Goal: Task Accomplishment & Management: Manage account settings

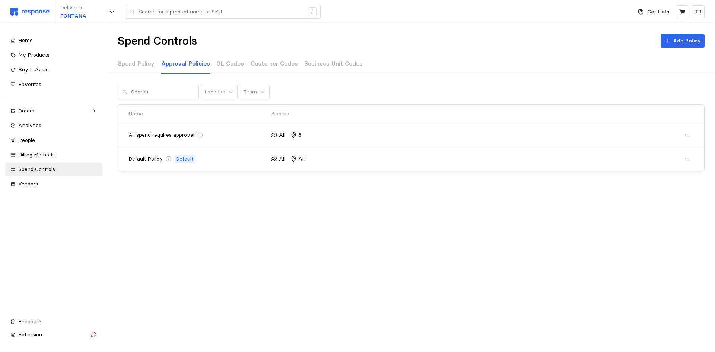
click at [41, 12] on img at bounding box center [29, 12] width 39 height 8
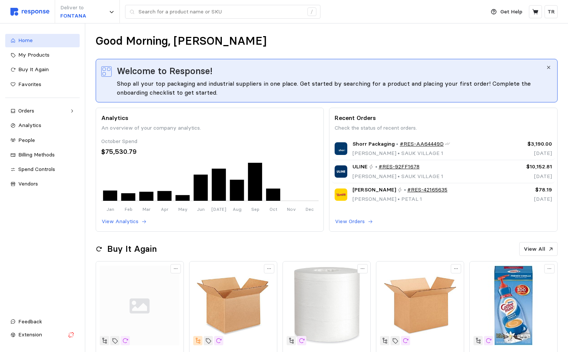
click at [29, 38] on span "Home" at bounding box center [25, 40] width 15 height 7
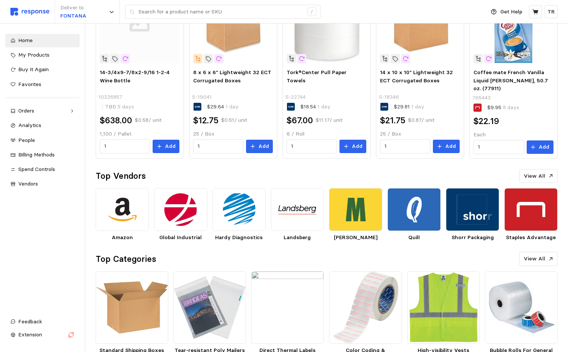
scroll to position [302, 0]
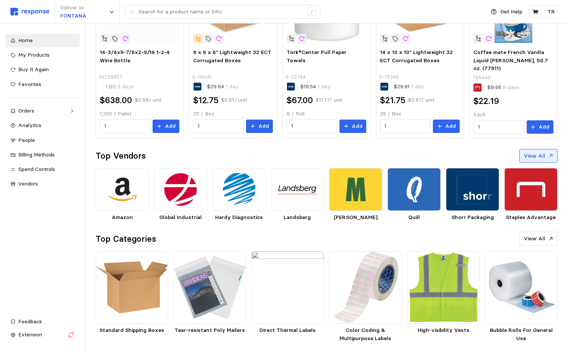
click at [539, 155] on p "View All" at bounding box center [535, 156] width 22 height 8
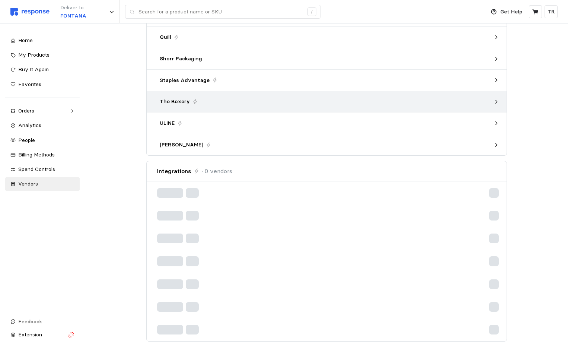
scroll to position [147, 0]
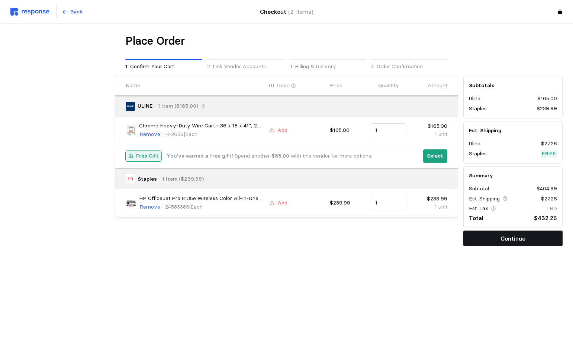
click at [508, 239] on p "Continue" at bounding box center [513, 238] width 25 height 9
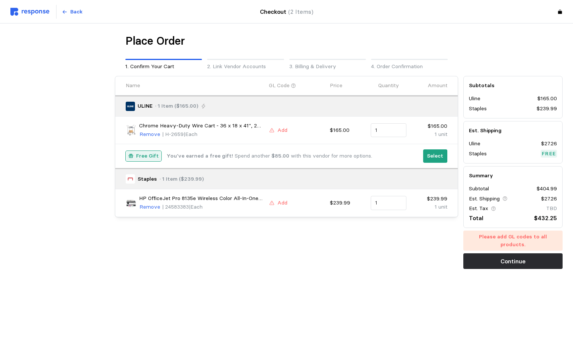
click at [391, 259] on div "Name GL Code Price Quantity Amount ULINE · 1 Item ($165.00) Chrome Heavy-Duty W…" at bounding box center [286, 172] width 349 height 198
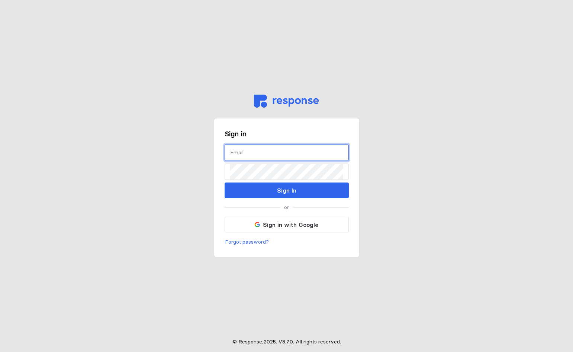
drag, startPoint x: 258, startPoint y: 159, endPoint x: 266, endPoint y: 156, distance: 8.6
click at [258, 158] on input "text" at bounding box center [286, 152] width 113 height 16
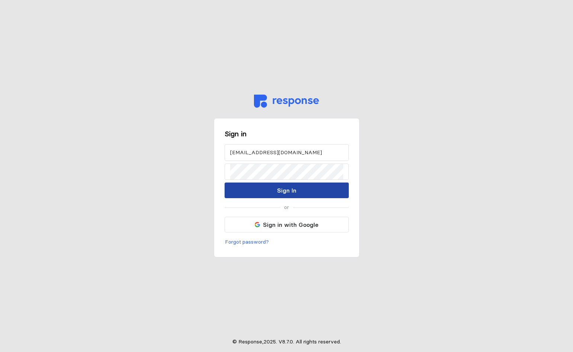
click at [290, 188] on p "Sign In" at bounding box center [286, 190] width 19 height 9
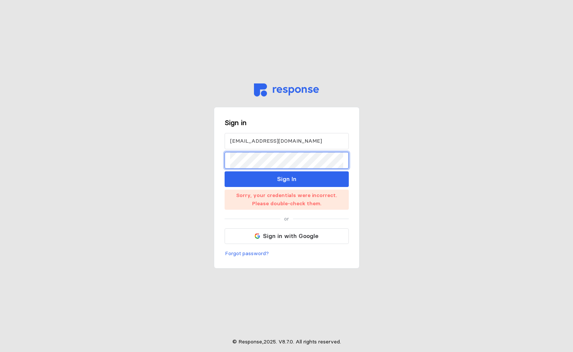
click at [195, 163] on main "Sign in [EMAIL_ADDRESS][DOMAIN_NAME] Sign In Sorry, your credentials were incor…" at bounding box center [286, 176] width 573 height 352
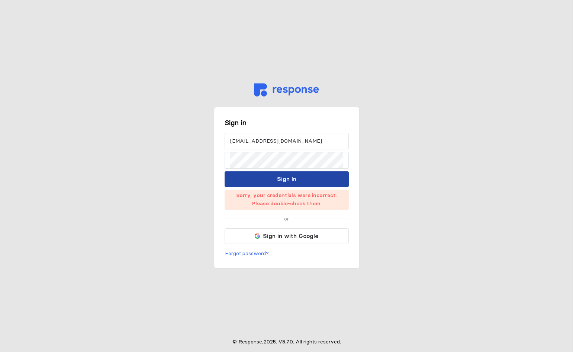
click at [283, 176] on p "Sign In" at bounding box center [286, 178] width 19 height 9
click at [293, 178] on p "Sign In" at bounding box center [286, 178] width 19 height 9
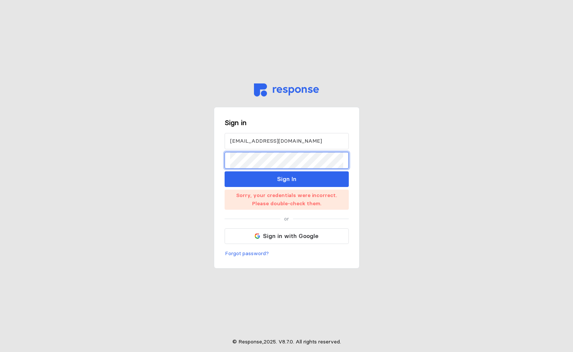
click at [213, 163] on div "Sign in [EMAIL_ADDRESS][DOMAIN_NAME] Sign In Sorry, your credentials were incor…" at bounding box center [287, 176] width 156 height 352
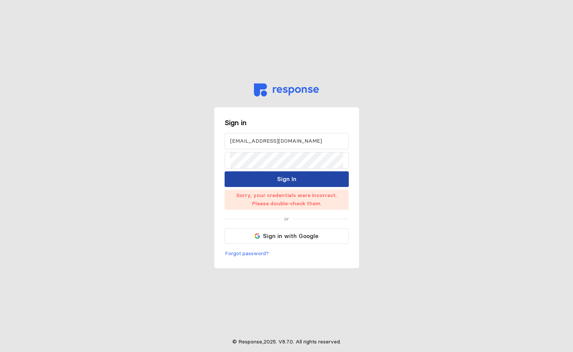
click at [288, 178] on p "Sign In" at bounding box center [286, 178] width 19 height 9
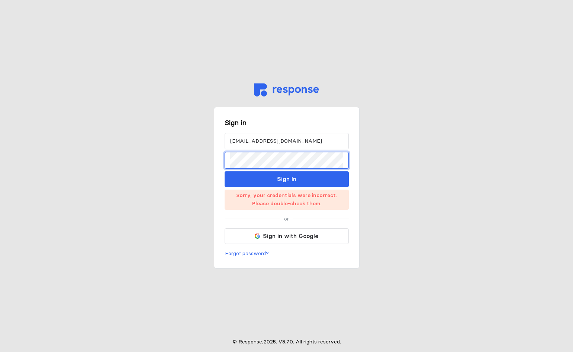
click at [210, 161] on div "Sign in [EMAIL_ADDRESS][DOMAIN_NAME] Sign In Sorry, your credentials were incor…" at bounding box center [287, 176] width 156 height 352
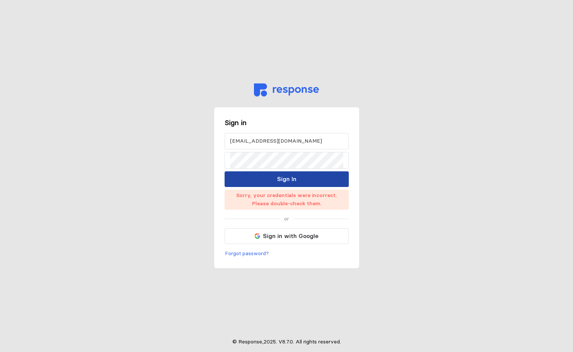
click at [287, 178] on p "Sign In" at bounding box center [286, 178] width 19 height 9
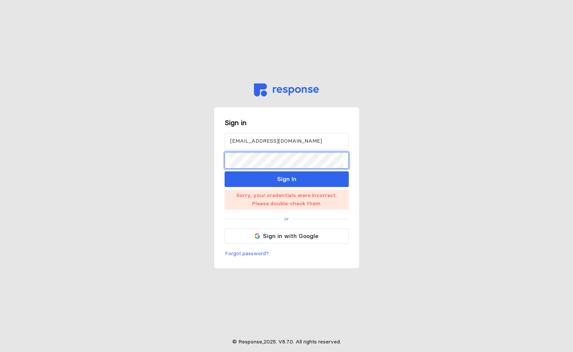
click at [208, 159] on main "Sign in [EMAIL_ADDRESS][DOMAIN_NAME] Sign In Sorry, your credentials were incor…" at bounding box center [286, 176] width 573 height 352
click at [257, 141] on input "[EMAIL_ADDRESS][DOMAIN_NAME]" at bounding box center [286, 141] width 113 height 16
type input "[EMAIL_ADDRESS][DOMAIN_NAME]"
click at [222, 163] on div "Sign in [EMAIL_ADDRESS][DOMAIN_NAME] Sign In Sorry, your credentials were incor…" at bounding box center [287, 188] width 146 height 162
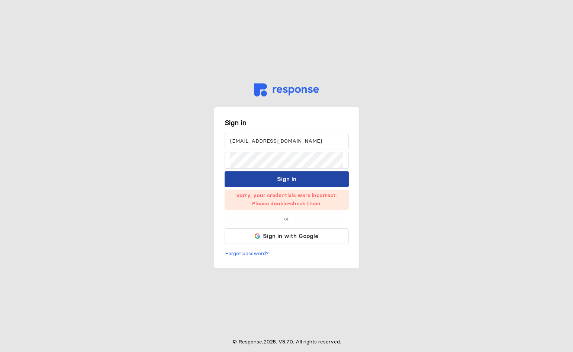
click at [279, 179] on p "Sign In" at bounding box center [286, 178] width 19 height 9
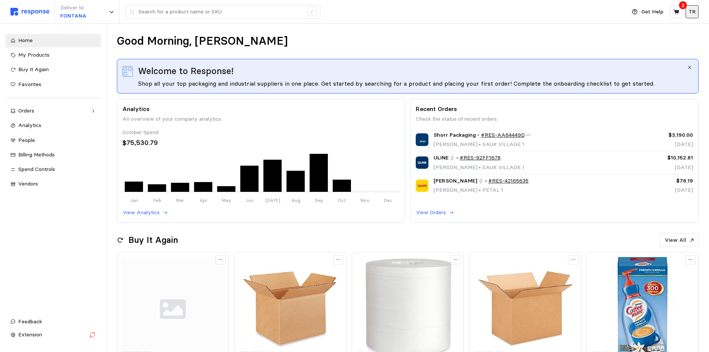
click at [573, 15] on p "TR" at bounding box center [691, 12] width 7 height 8
click at [386, 35] on div "Good Morning, [PERSON_NAME]" at bounding box center [408, 41] width 582 height 15
click at [42, 139] on div "People" at bounding box center [56, 140] width 77 height 8
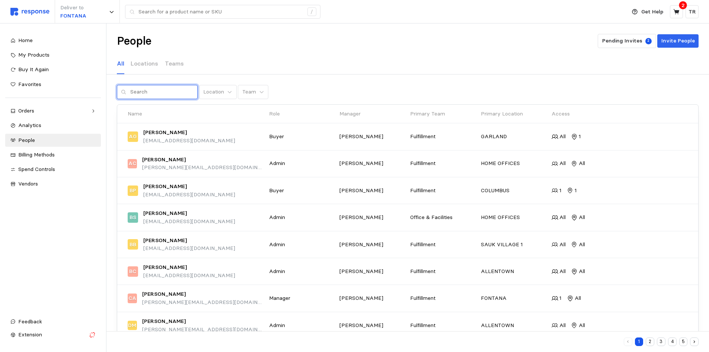
click at [144, 93] on input "text" at bounding box center [161, 91] width 63 height 13
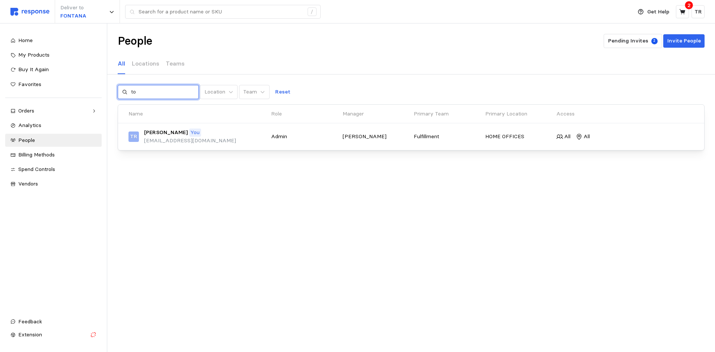
type input "t"
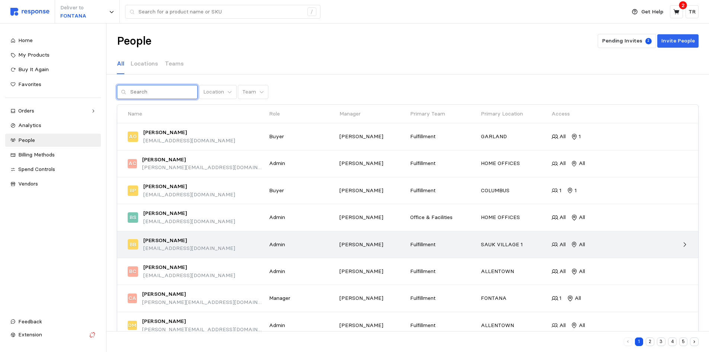
scroll to position [72, 0]
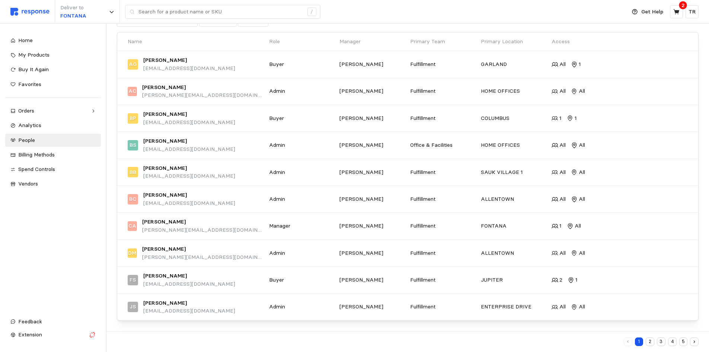
click at [573, 341] on button "2" at bounding box center [650, 341] width 9 height 9
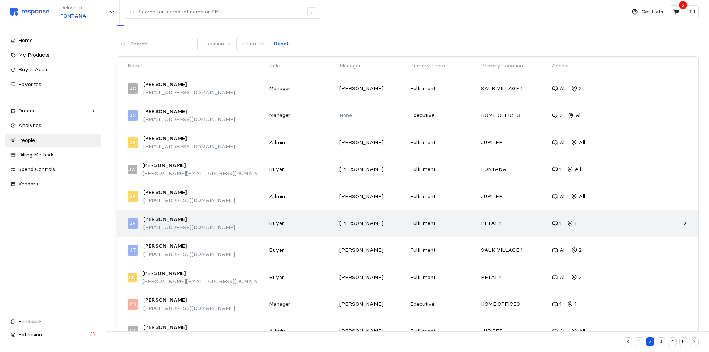
scroll to position [72, 0]
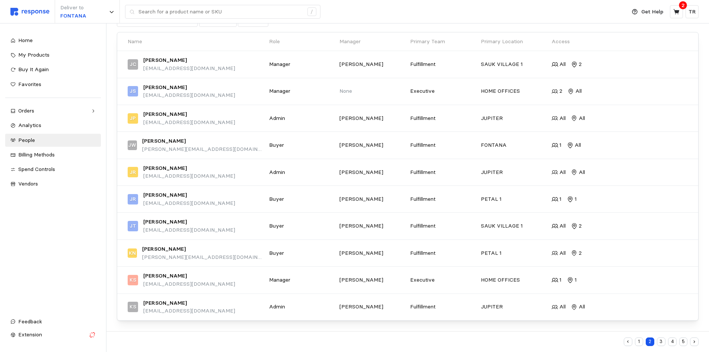
click at [573, 341] on button "3" at bounding box center [661, 341] width 9 height 9
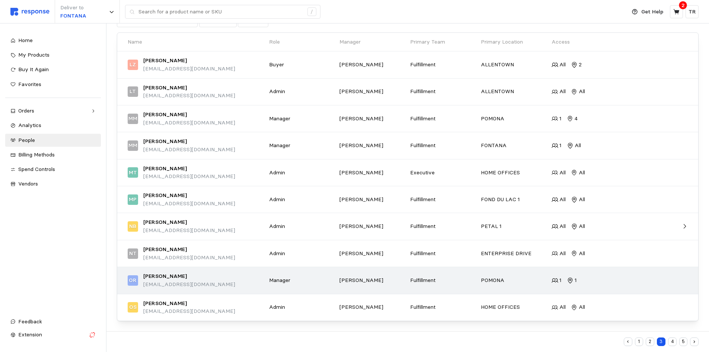
scroll to position [72, 0]
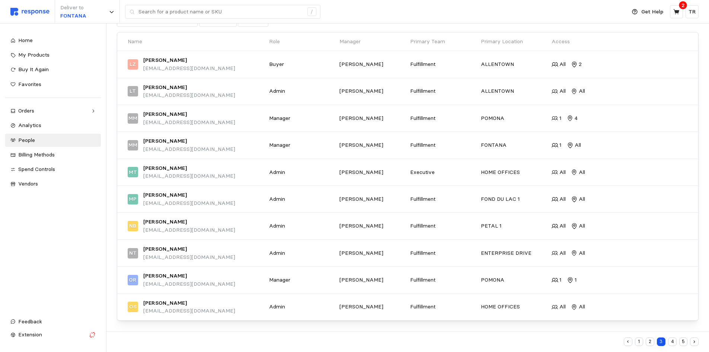
click at [573, 341] on button "4" at bounding box center [672, 341] width 9 height 9
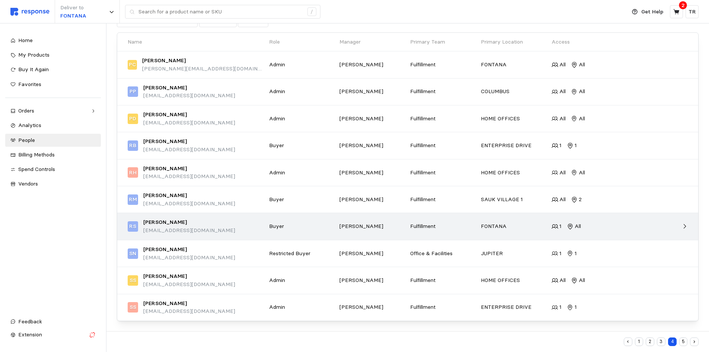
scroll to position [72, 0]
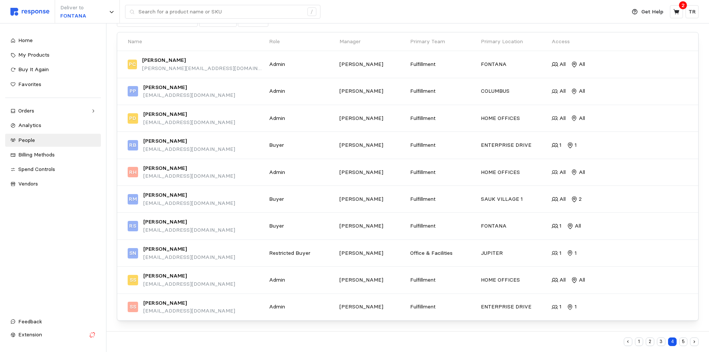
click at [573, 341] on button "5" at bounding box center [683, 341] width 9 height 9
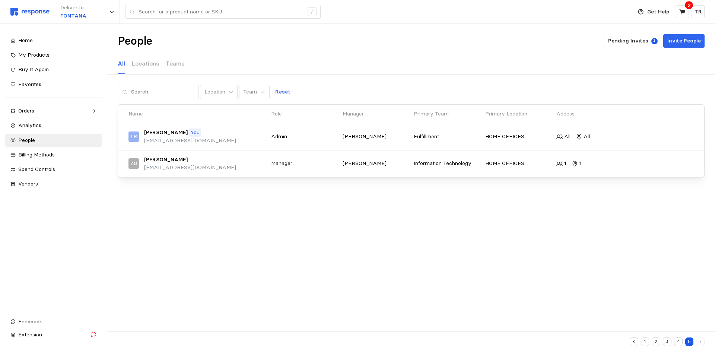
click at [573, 341] on button "2" at bounding box center [655, 341] width 9 height 9
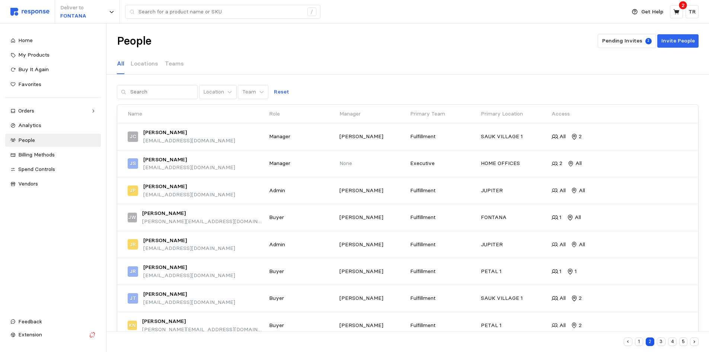
click at [573, 341] on button "1" at bounding box center [639, 341] width 9 height 9
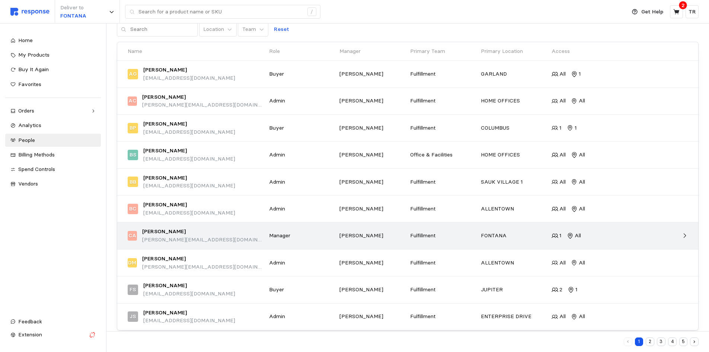
scroll to position [72, 0]
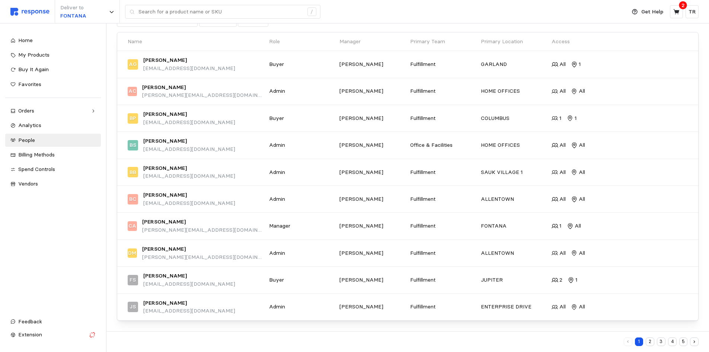
click at [573, 339] on button "4" at bounding box center [672, 341] width 9 height 9
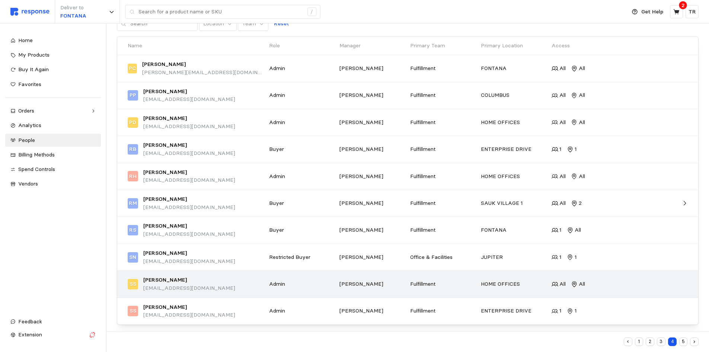
scroll to position [72, 0]
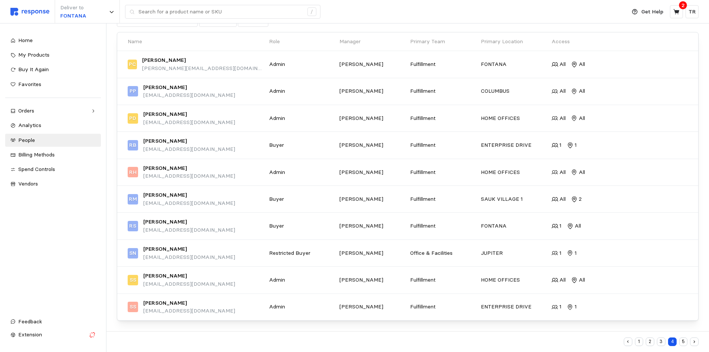
click at [573, 341] on button "5" at bounding box center [683, 341] width 9 height 9
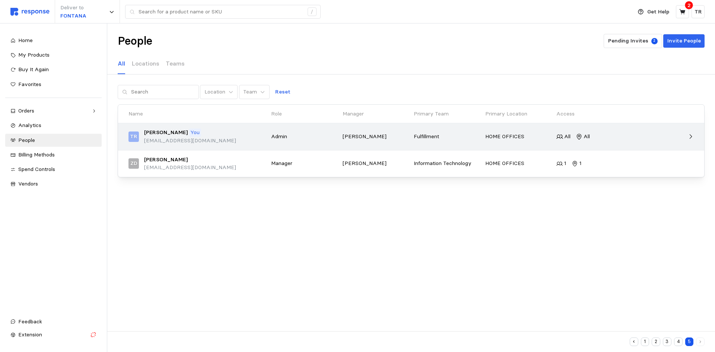
click at [573, 134] on icon at bounding box center [690, 136] width 7 height 7
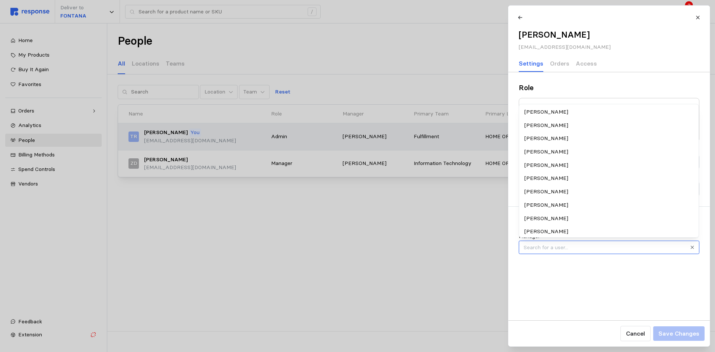
click at [573, 249] on input "Manager" at bounding box center [608, 247] width 180 height 14
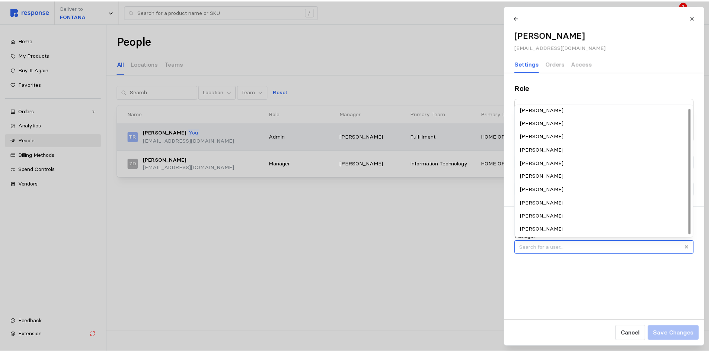
scroll to position [3, 0]
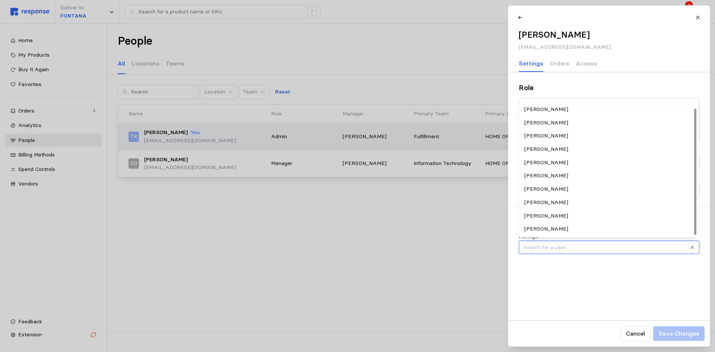
click at [550, 215] on div "[PERSON_NAME]" at bounding box center [608, 215] width 177 height 13
type input "[PERSON_NAME]"
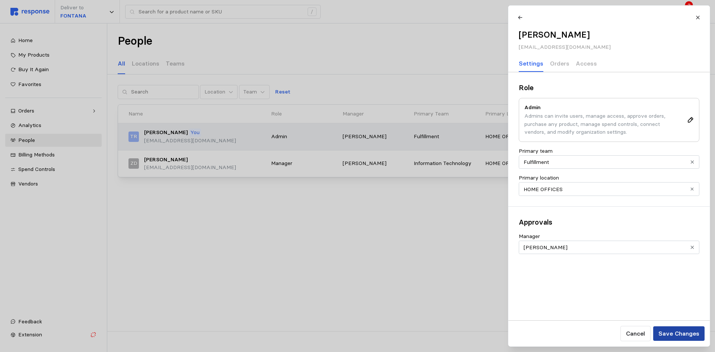
click at [573, 330] on p "Save Changes" at bounding box center [678, 333] width 41 height 9
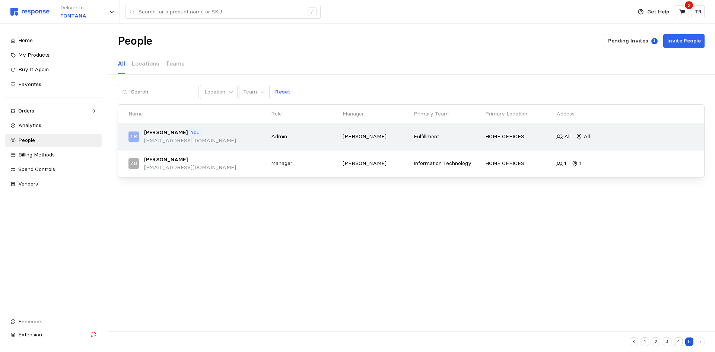
click at [573, 343] on button "3" at bounding box center [666, 341] width 9 height 9
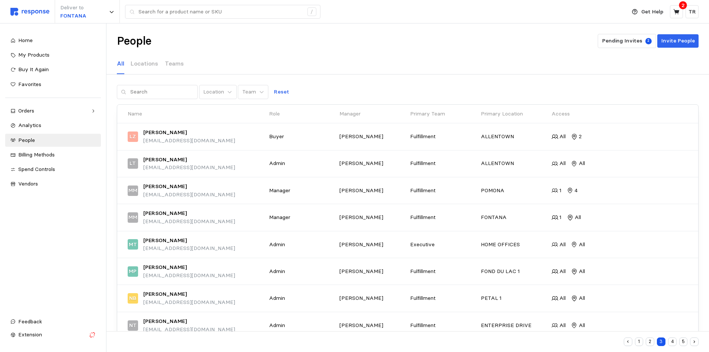
click at [573, 342] on button "2" at bounding box center [650, 341] width 9 height 9
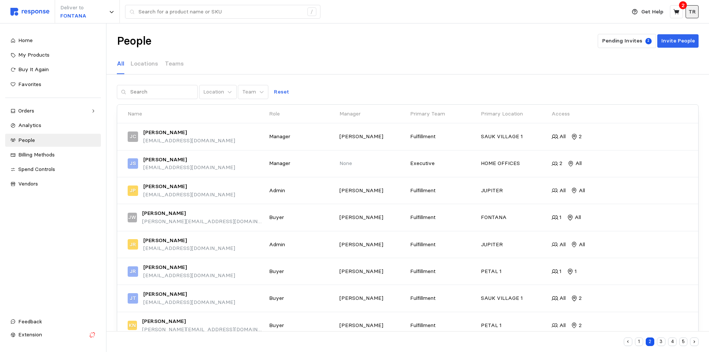
click at [573, 9] on p "TR" at bounding box center [691, 12] width 7 height 8
click at [573, 28] on p "Settings" at bounding box center [670, 29] width 48 height 8
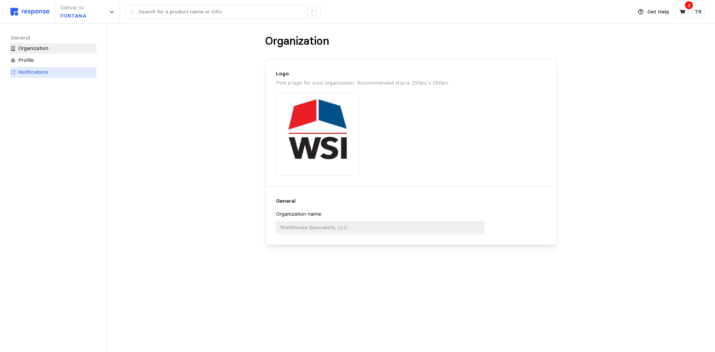
click at [36, 70] on span "Notifications" at bounding box center [33, 71] width 30 height 7
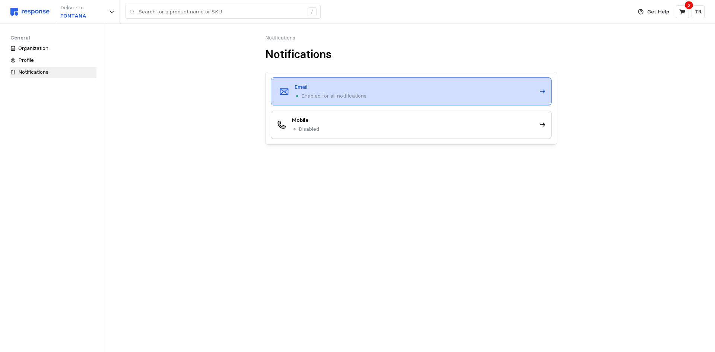
click at [543, 91] on icon at bounding box center [542, 91] width 7 height 7
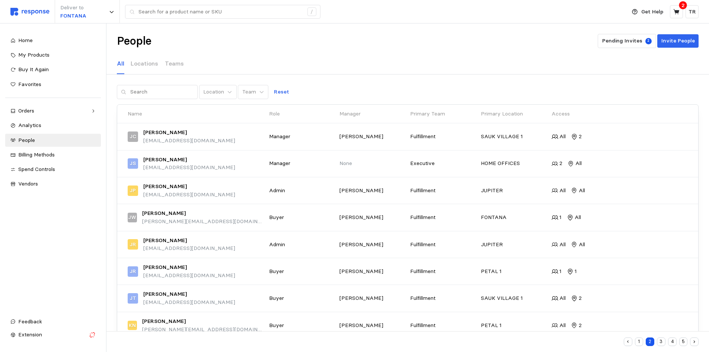
click at [573, 340] on button "1" at bounding box center [639, 341] width 9 height 9
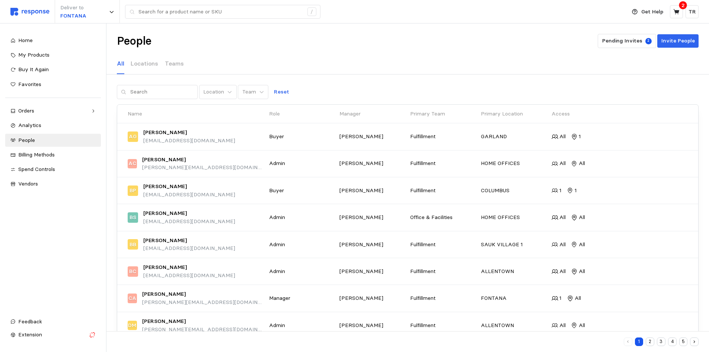
click at [573, 339] on button "3" at bounding box center [661, 341] width 9 height 9
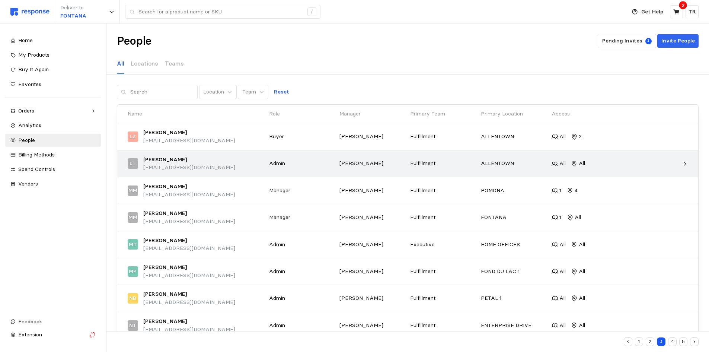
click at [573, 162] on icon at bounding box center [684, 163] width 7 height 7
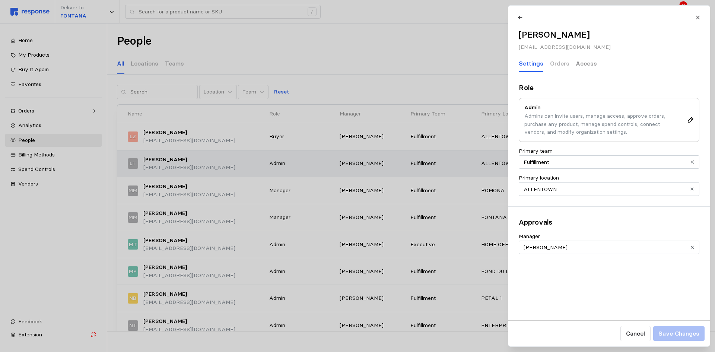
click at [573, 64] on p "Access" at bounding box center [585, 63] width 21 height 9
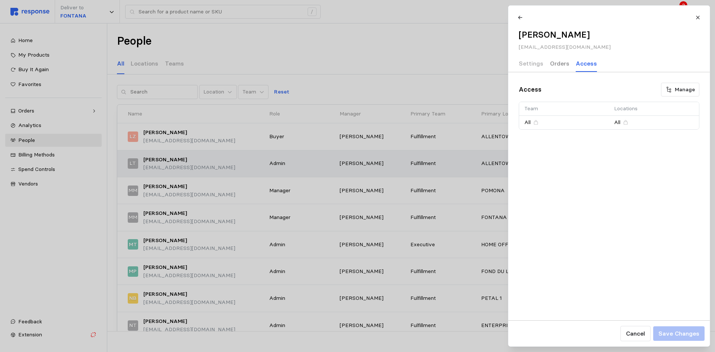
click at [554, 63] on p "Orders" at bounding box center [558, 63] width 19 height 9
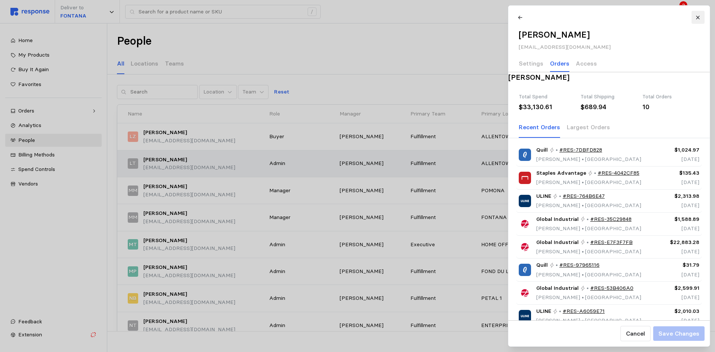
click at [573, 20] on icon at bounding box center [697, 17] width 5 height 5
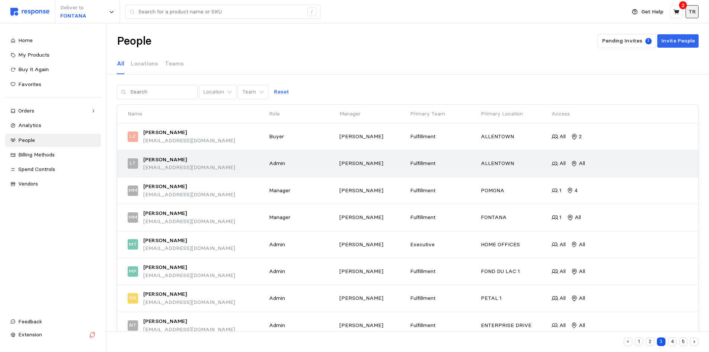
click at [573, 16] on p "TR" at bounding box center [691, 12] width 7 height 8
click at [573, 31] on p "Settings" at bounding box center [670, 29] width 48 height 8
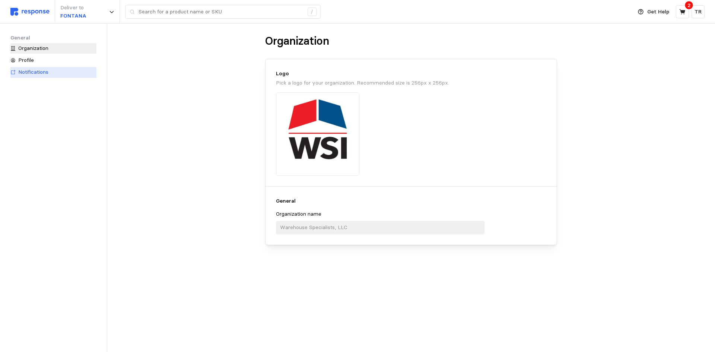
click at [40, 72] on span "Notifications" at bounding box center [33, 71] width 30 height 7
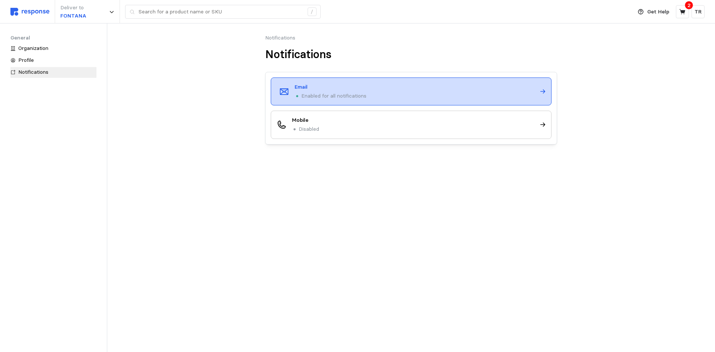
click at [539, 92] on div "Email Enabled for all notifications" at bounding box center [411, 91] width 281 height 28
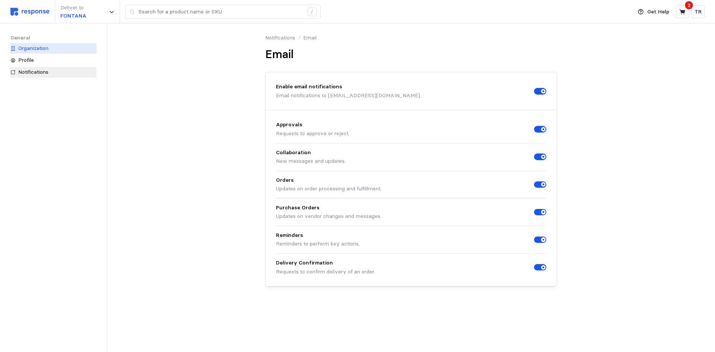
click at [39, 52] on link "Organization" at bounding box center [53, 48] width 91 height 11
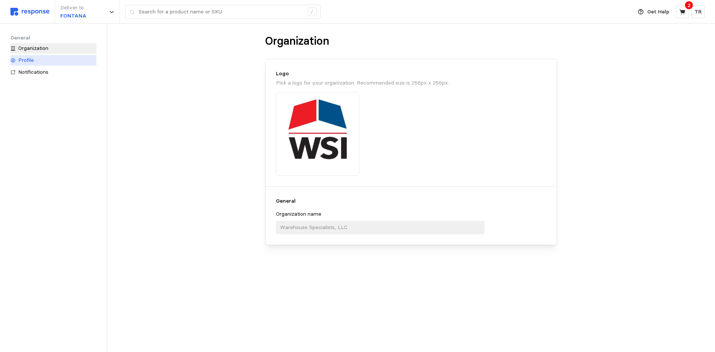
click at [29, 59] on span "Profile" at bounding box center [26, 60] width 16 height 7
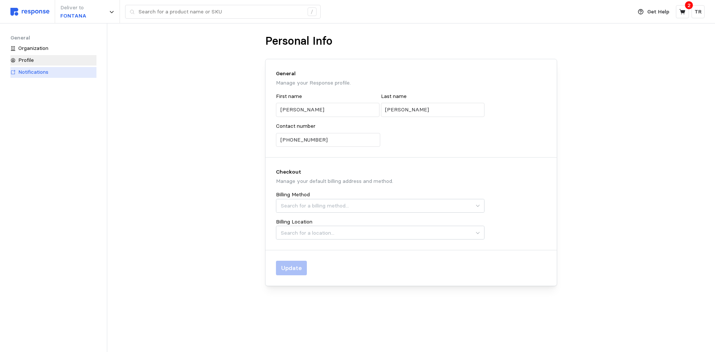
click at [39, 71] on span "Notifications" at bounding box center [33, 71] width 30 height 7
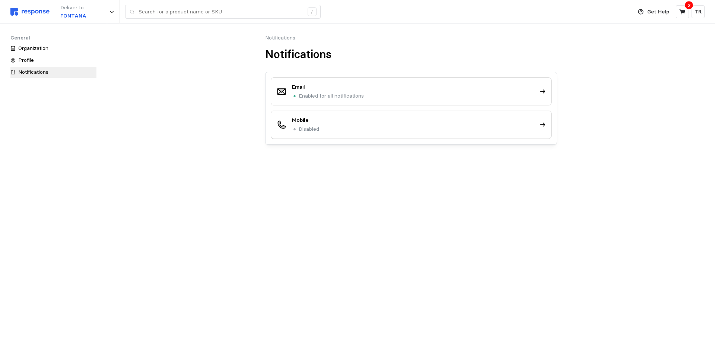
click at [37, 12] on img at bounding box center [29, 12] width 39 height 8
